Goal: Task Accomplishment & Management: Complete application form

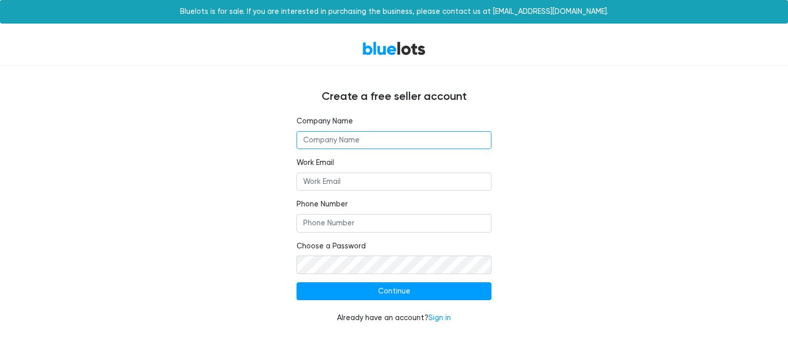
click at [347, 139] on input "text" at bounding box center [393, 140] width 195 height 18
type input "Viral Distributors"
click at [349, 186] on input "Work Email" at bounding box center [393, 182] width 195 height 18
click at [357, 176] on input "Work Email" at bounding box center [393, 182] width 195 height 18
paste input "faheem@viraldistributors.com"
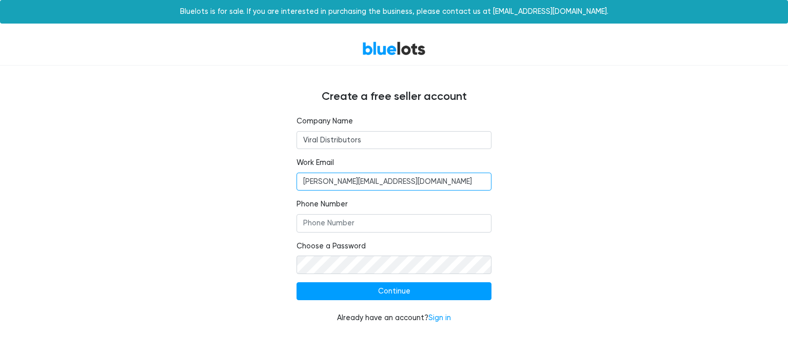
type input "faheem@viraldistributors.com"
click at [337, 219] on input "Phone Number" at bounding box center [393, 223] width 195 height 18
click at [368, 225] on input "Phone Number" at bounding box center [393, 223] width 195 height 18
paste input "faheem@viraldistributors.com"
drag, startPoint x: 418, startPoint y: 223, endPoint x: 294, endPoint y: 219, distance: 124.2
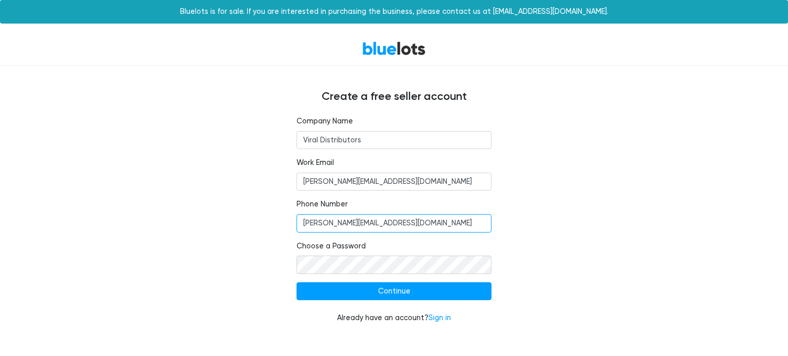
click at [294, 219] on div "Company Name Viral Distributors Work Email faheem@viraldistributors.com Phone N…" at bounding box center [394, 226] width 210 height 221
paste input "3862727799"
type input "3862727799"
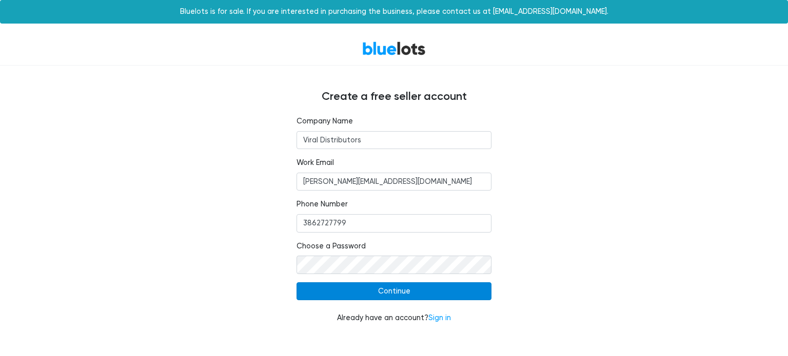
click at [400, 293] on input "Continue" at bounding box center [393, 292] width 195 height 18
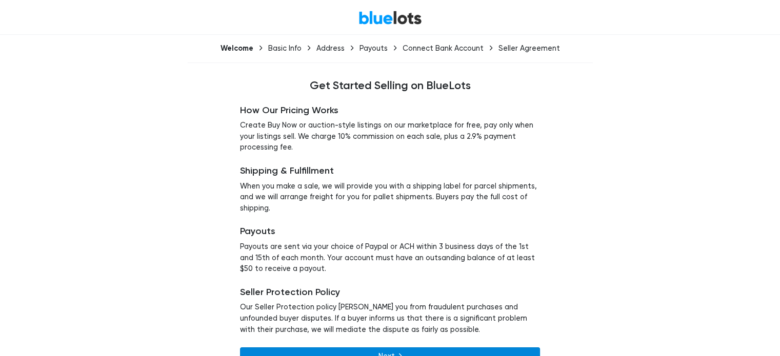
click at [388, 348] on link "Next" at bounding box center [390, 357] width 300 height 18
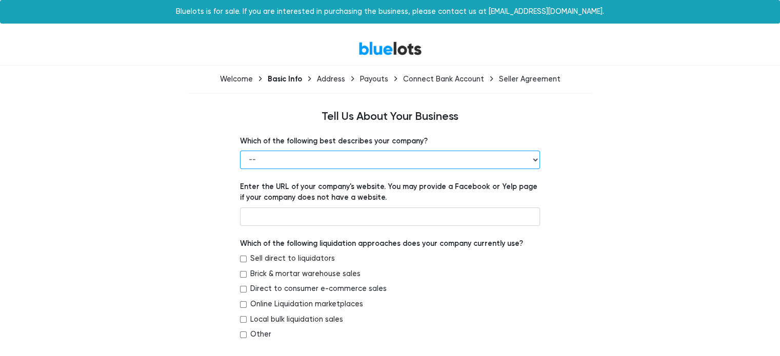
click at [367, 161] on select "-- Retailer Wholesaler Brand or Manufacturer Liquidator 3PL Other" at bounding box center [390, 160] width 300 height 18
select select "Wholesaler"
click at [240, 151] on select "-- Retailer Wholesaler Brand or Manufacturer Liquidator 3PL Other" at bounding box center [390, 160] width 300 height 18
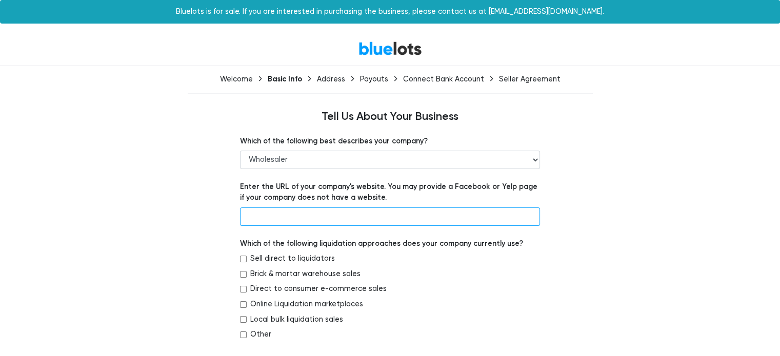
click at [292, 218] on input "text" at bounding box center [390, 217] width 300 height 18
click at [276, 217] on input "text" at bounding box center [390, 217] width 300 height 18
paste input "https://viraldistributors.com/"
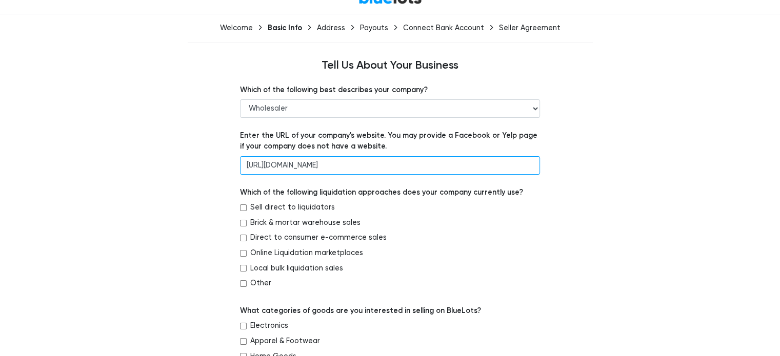
scroll to position [103, 0]
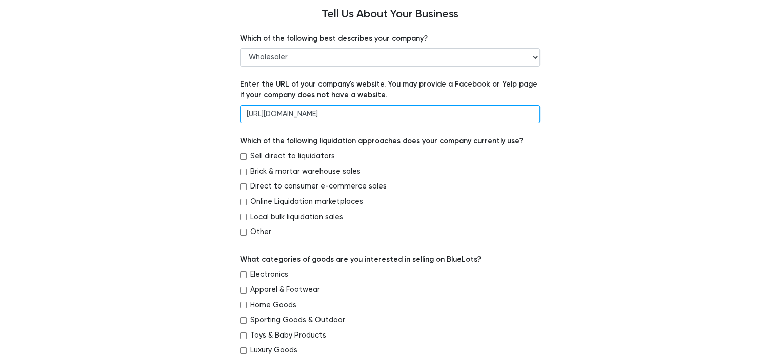
type input "https://viraldistributors.com/"
click at [243, 187] on input "Direct to consumer e-commerce sales" at bounding box center [243, 187] width 7 height 7
checkbox input "true"
click at [242, 204] on input "Online Liquidation marketplaces" at bounding box center [243, 202] width 7 height 7
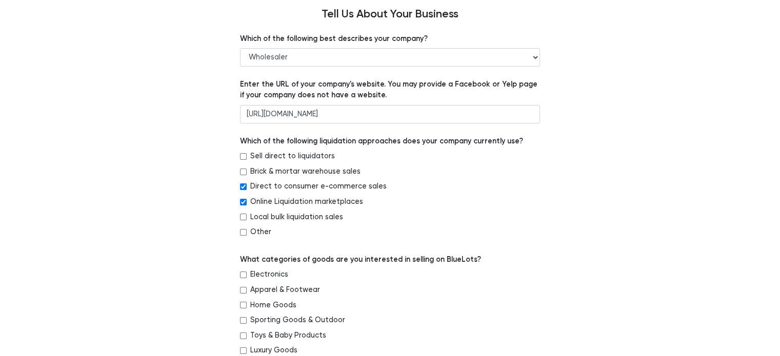
checkbox input "false"
click at [242, 156] on input "Sell direct to liquidators" at bounding box center [243, 156] width 7 height 7
checkbox input "true"
click at [244, 171] on input "Brick & mortar warehouse sales" at bounding box center [243, 172] width 7 height 7
checkbox input "true"
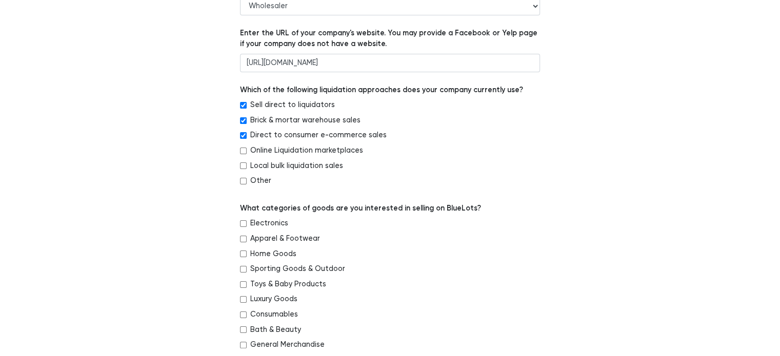
scroll to position [205, 0]
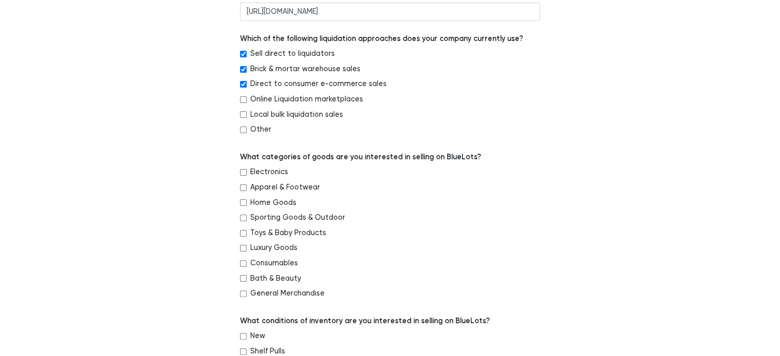
click at [242, 116] on input "Local bulk liquidation sales" at bounding box center [243, 114] width 7 height 7
checkbox input "true"
click at [244, 173] on input "Electronics" at bounding box center [243, 172] width 7 height 7
checkbox input "true"
click at [241, 205] on input "Home Goods" at bounding box center [243, 202] width 7 height 7
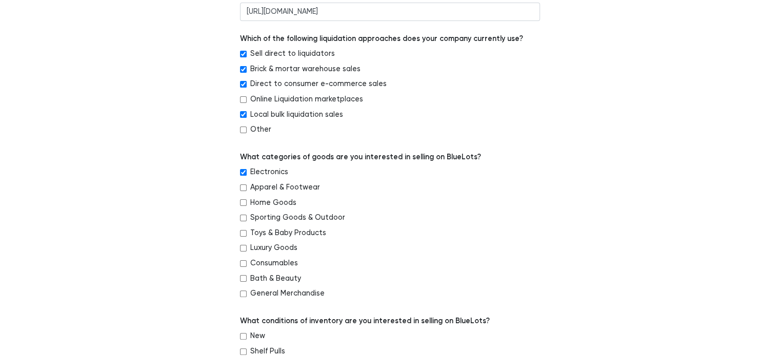
checkbox input "true"
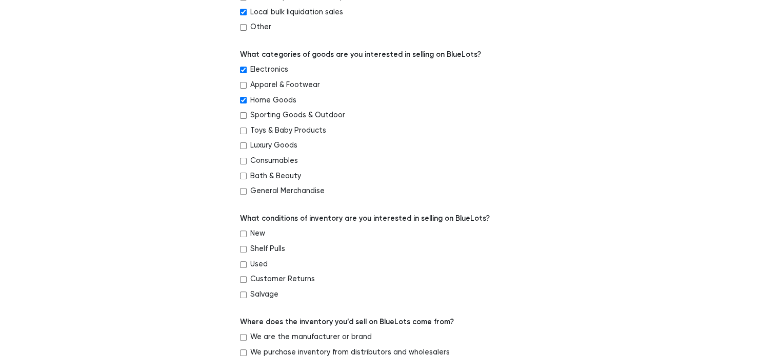
click at [245, 193] on input "General Merchandise" at bounding box center [243, 191] width 7 height 7
checkbox input "true"
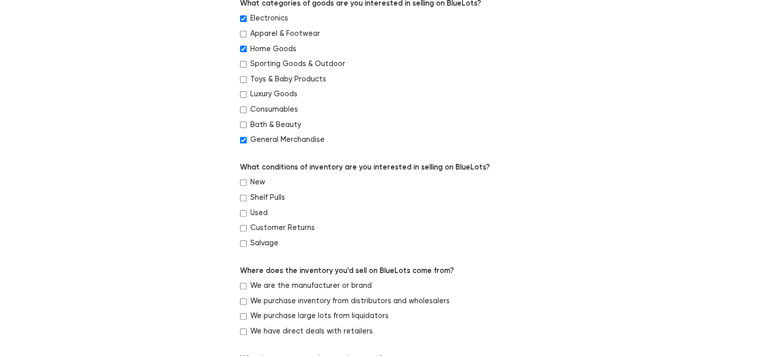
scroll to position [410, 0]
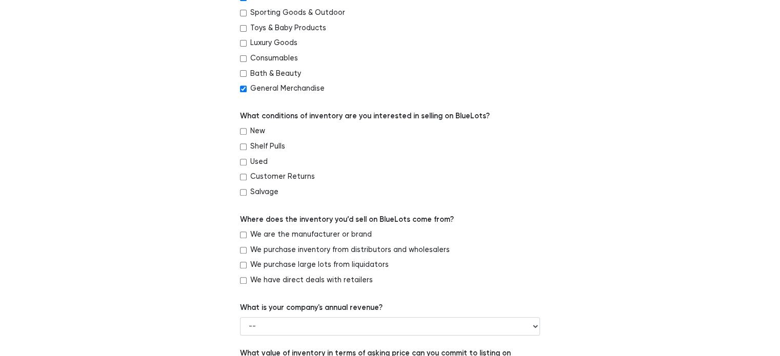
click at [243, 133] on input "New" at bounding box center [243, 131] width 7 height 7
checkbox input "true"
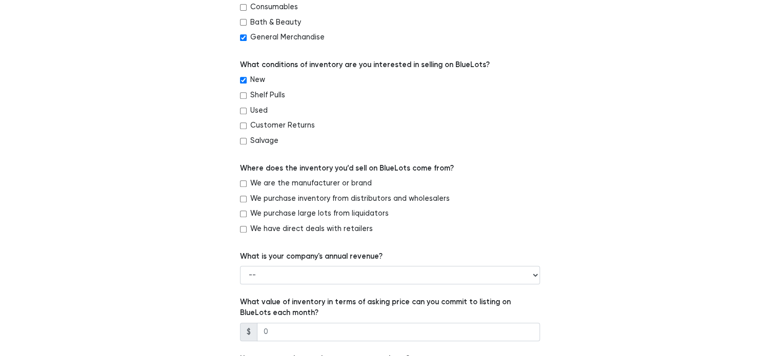
scroll to position [513, 0]
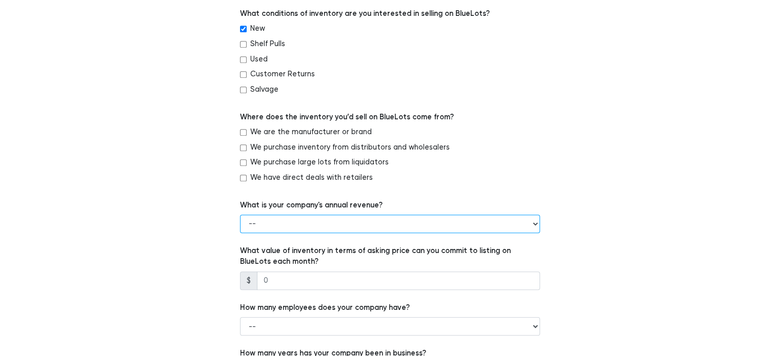
click at [312, 229] on select "-- Less than $100,000 $100,000 to $500,000 $500,000 to $1,000,000 $1,000,000 to…" at bounding box center [390, 224] width 300 height 18
click at [240, 217] on select "-- Less than $100,000 $100,000 to $500,000 $500,000 to $1,000,000 $1,000,000 to…" at bounding box center [390, 224] width 300 height 18
click at [304, 225] on select "-- Less than $100,000 $100,000 to $500,000 $500,000 to $1,000,000 $1,000,000 to…" at bounding box center [390, 224] width 300 height 18
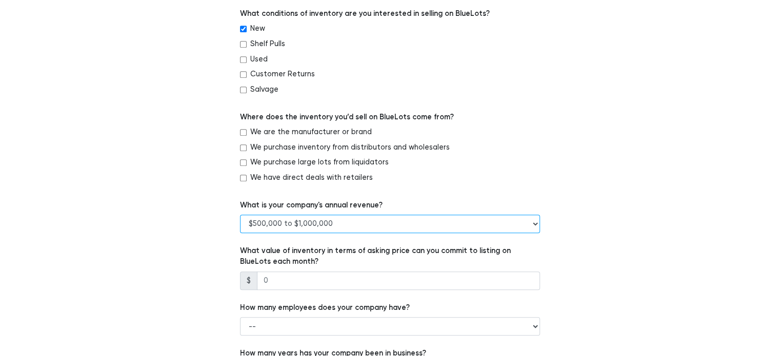
select select "$1,000,000 to $5,000,000"
click at [240, 217] on select "-- Less than $100,000 $100,000 to $500,000 $500,000 to $1,000,000 $1,000,000 to…" at bounding box center [390, 224] width 300 height 18
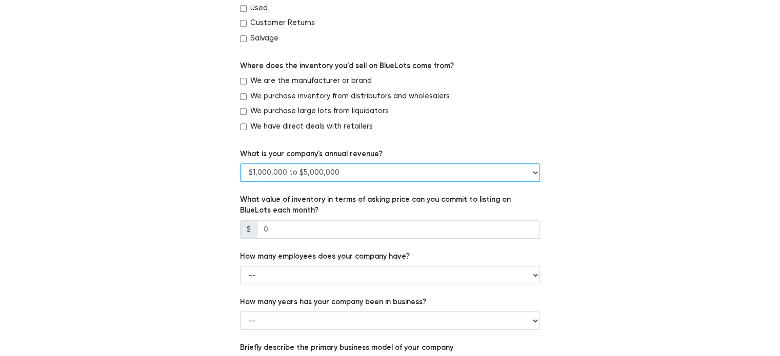
scroll to position [615, 0]
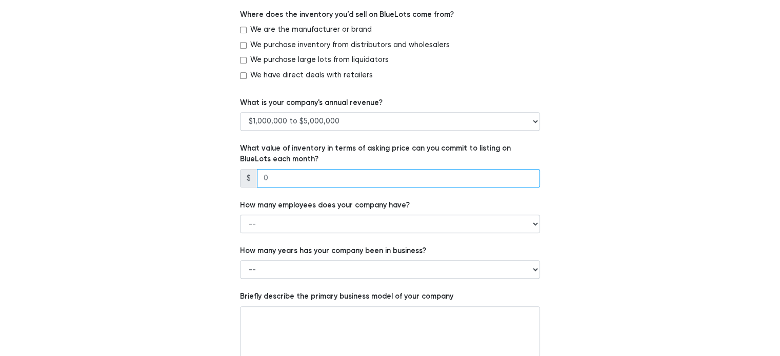
click at [315, 182] on input "number" at bounding box center [398, 178] width 283 height 18
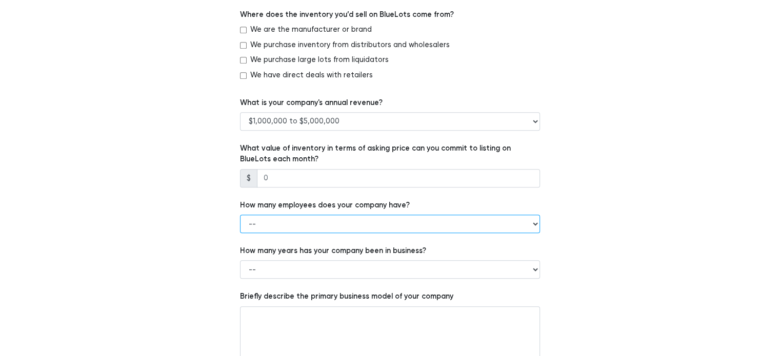
click at [322, 225] on select "-- 1 - 5 6 - 20 21 - 50 More than 50" at bounding box center [390, 224] width 300 height 18
select select "More than 50"
click at [240, 217] on select "-- 1 - 5 6 - 20 21 - 50 More than 50" at bounding box center [390, 224] width 300 height 18
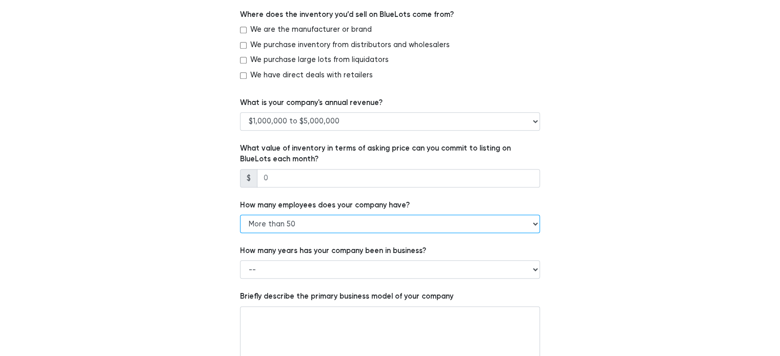
click at [279, 225] on select "-- 1 - 5 6 - 20 21 - 50 More than 50" at bounding box center [390, 224] width 300 height 18
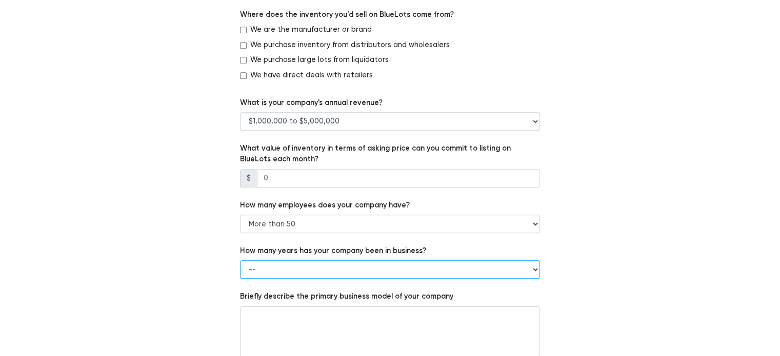
click at [270, 268] on select "-- Less than 1 year 1 to 3 years 4+ years" at bounding box center [390, 270] width 300 height 18
select select "4+ years"
click at [240, 264] on select "-- Less than 1 year 1 to 3 years 4+ years" at bounding box center [390, 270] width 300 height 18
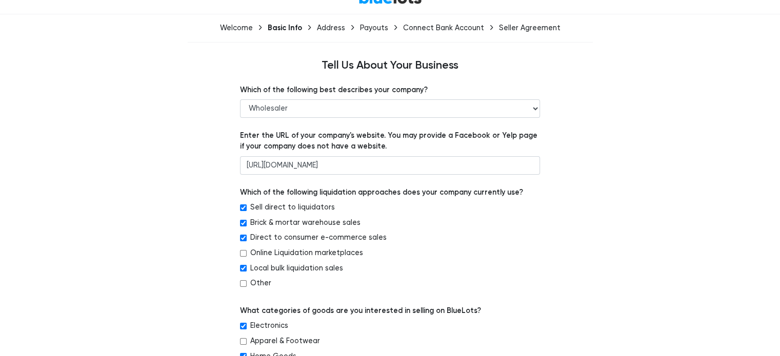
scroll to position [0, 0]
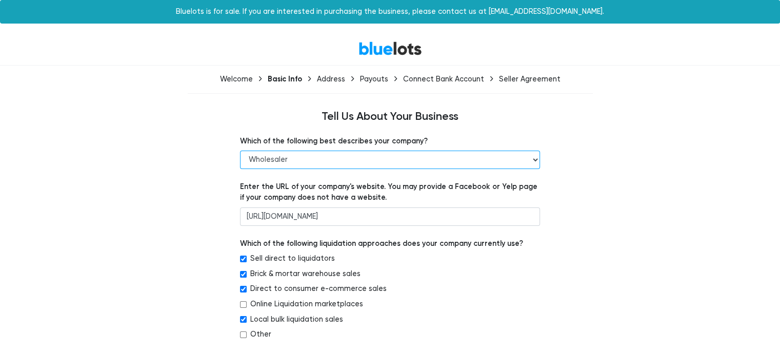
click at [310, 159] on select "-- Retailer Wholesaler Brand or Manufacturer Liquidator 3PL Other" at bounding box center [390, 160] width 300 height 18
click at [240, 151] on select "-- Retailer Wholesaler Brand or Manufacturer Liquidator 3PL Other" at bounding box center [390, 160] width 300 height 18
click at [287, 164] on select "-- Retailer Wholesaler Brand or Manufacturer Liquidator 3PL Other" at bounding box center [390, 160] width 300 height 18
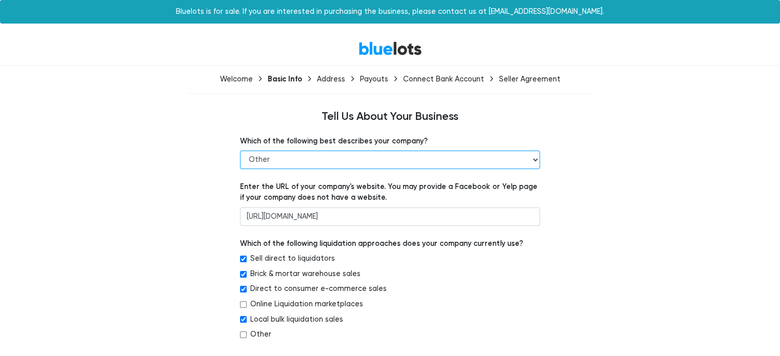
select select "Wholesaler"
click at [240, 151] on select "-- Retailer Wholesaler Brand or Manufacturer Liquidator 3PL Other" at bounding box center [390, 160] width 300 height 18
click at [237, 82] on div "Welcome" at bounding box center [236, 79] width 33 height 9
click at [293, 82] on div "Basic Info" at bounding box center [285, 78] width 34 height 9
click at [345, 81] on div "Address" at bounding box center [331, 79] width 28 height 9
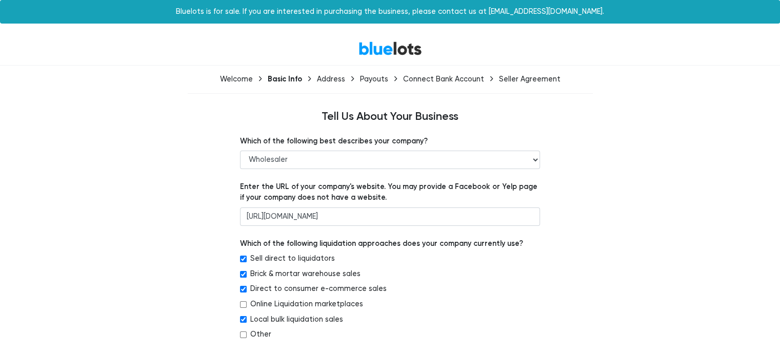
click at [380, 81] on div "Payouts" at bounding box center [374, 79] width 28 height 9
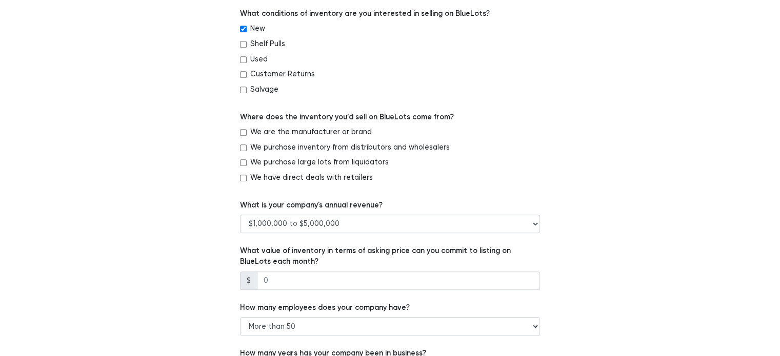
scroll to position [564, 0]
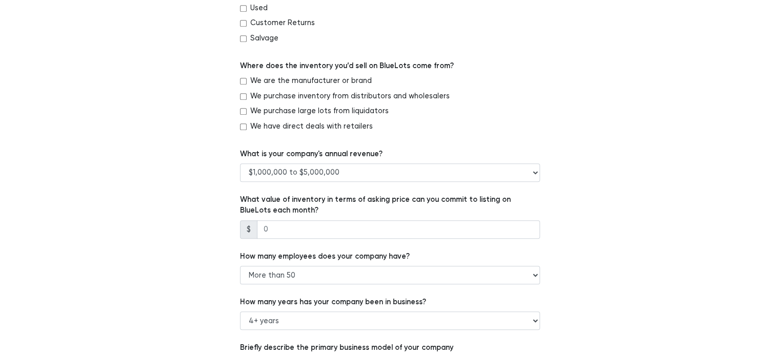
click at [388, 100] on label "We purchase inventory from distributors and wholesalers" at bounding box center [349, 96] width 199 height 11
click at [247, 100] on input "We purchase inventory from distributors and wholesalers" at bounding box center [243, 96] width 7 height 7
checkbox input "true"
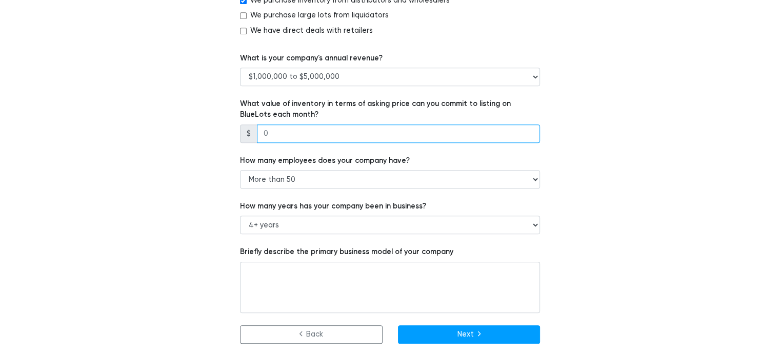
click at [301, 138] on input "number" at bounding box center [398, 134] width 283 height 18
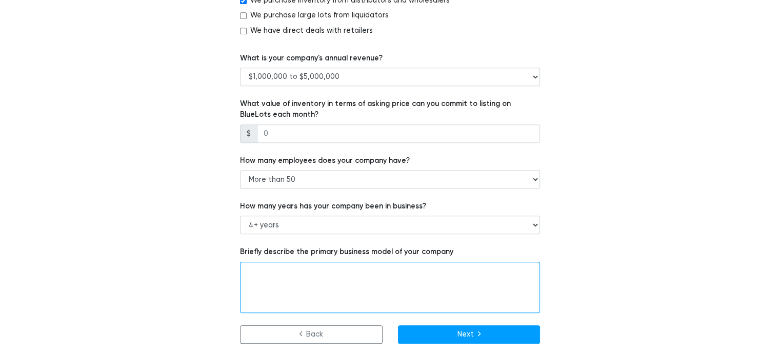
click at [310, 294] on textarea at bounding box center [390, 287] width 300 height 51
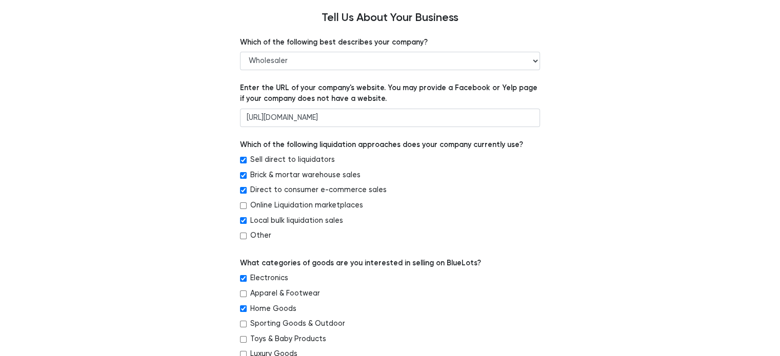
scroll to position [0, 0]
